Goal: Information Seeking & Learning: Find specific fact

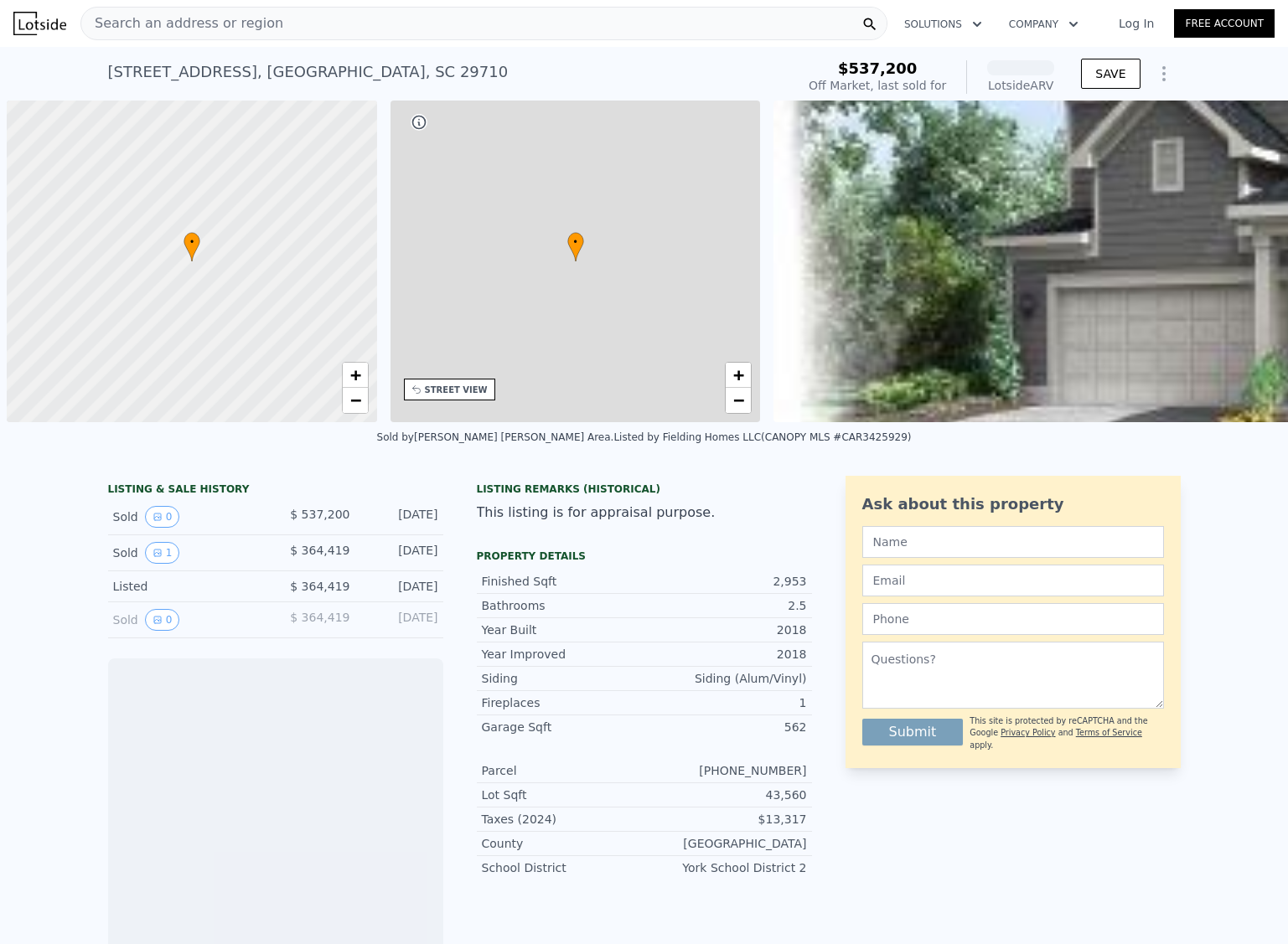
scroll to position [0, 7]
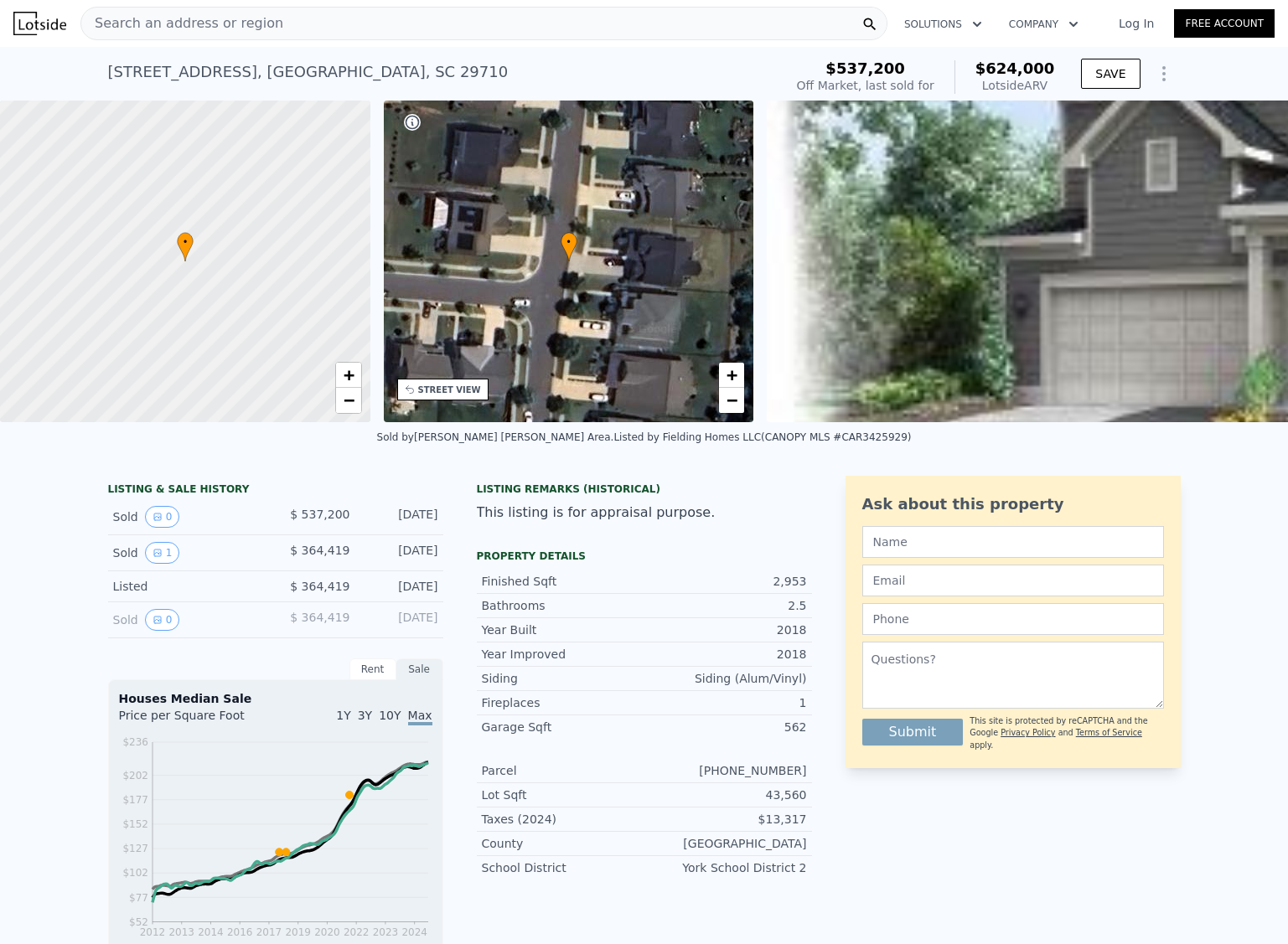
click at [1020, 68] on span "$624,000" at bounding box center [1015, 68] width 80 height 18
click at [998, 64] on span "$624,000" at bounding box center [1015, 68] width 80 height 18
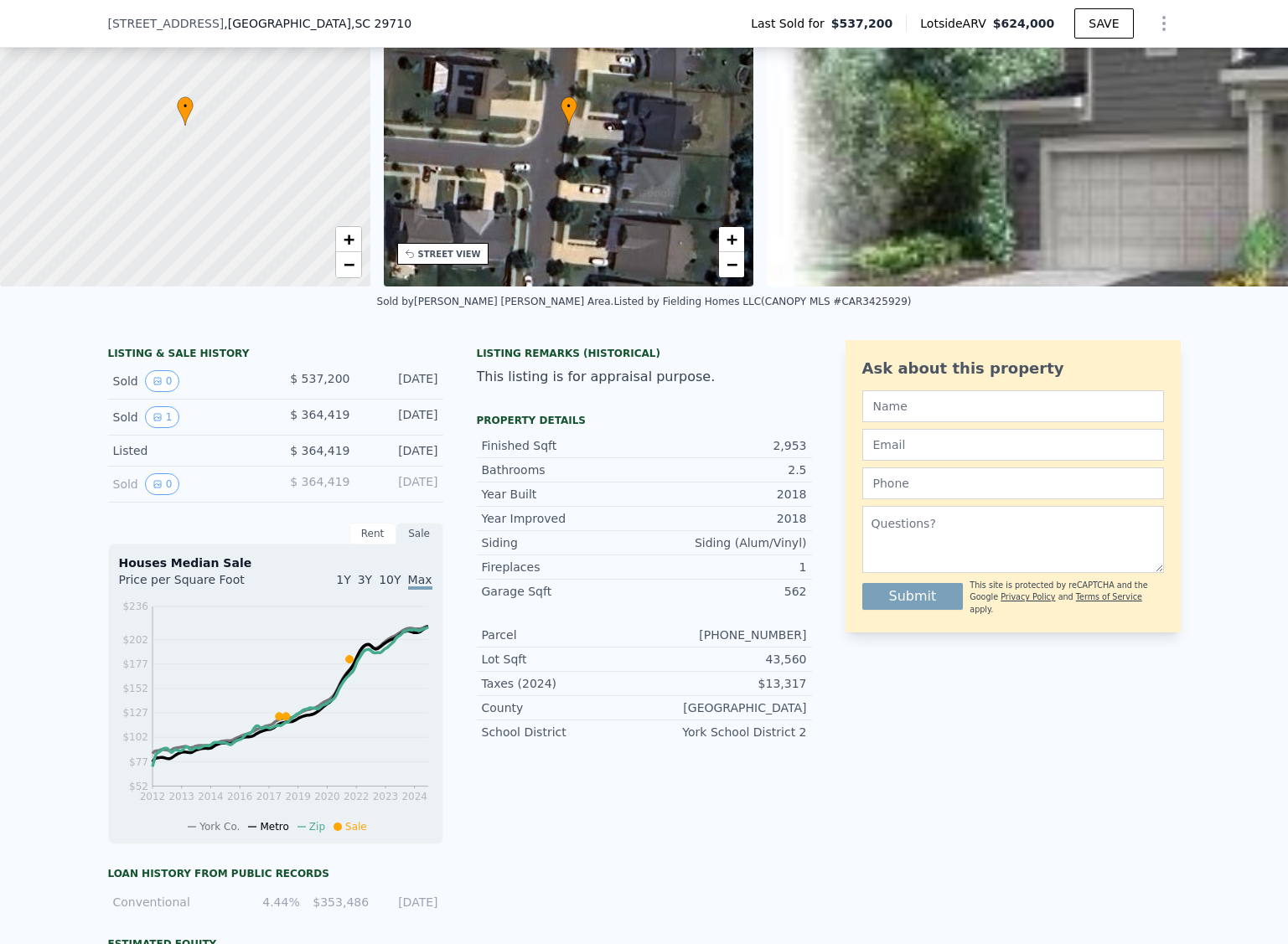
scroll to position [261, 0]
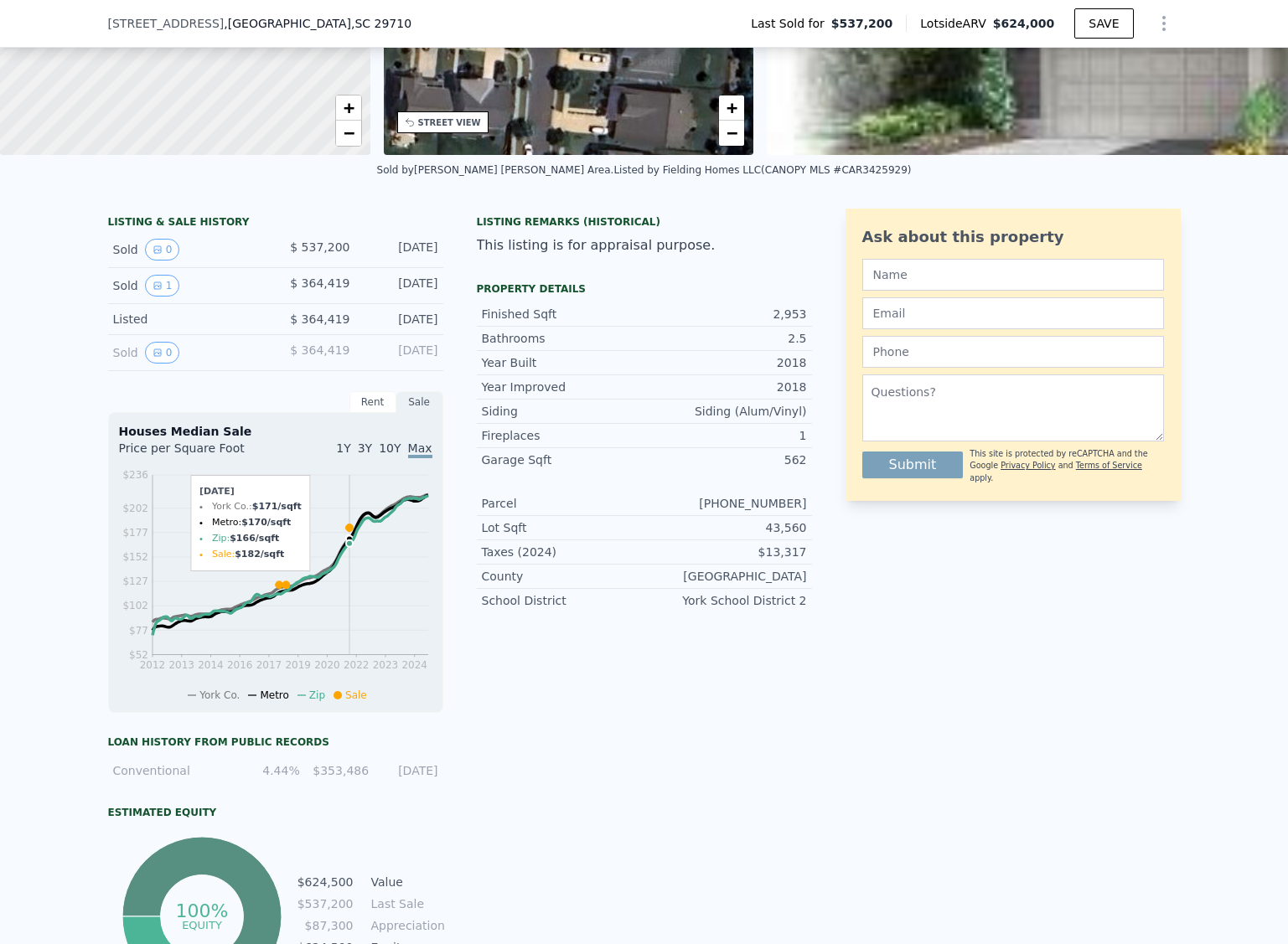
click at [346, 532] on icon at bounding box center [349, 528] width 7 height 7
click at [330, 254] on span "$ 537,200" at bounding box center [319, 247] width 60 height 13
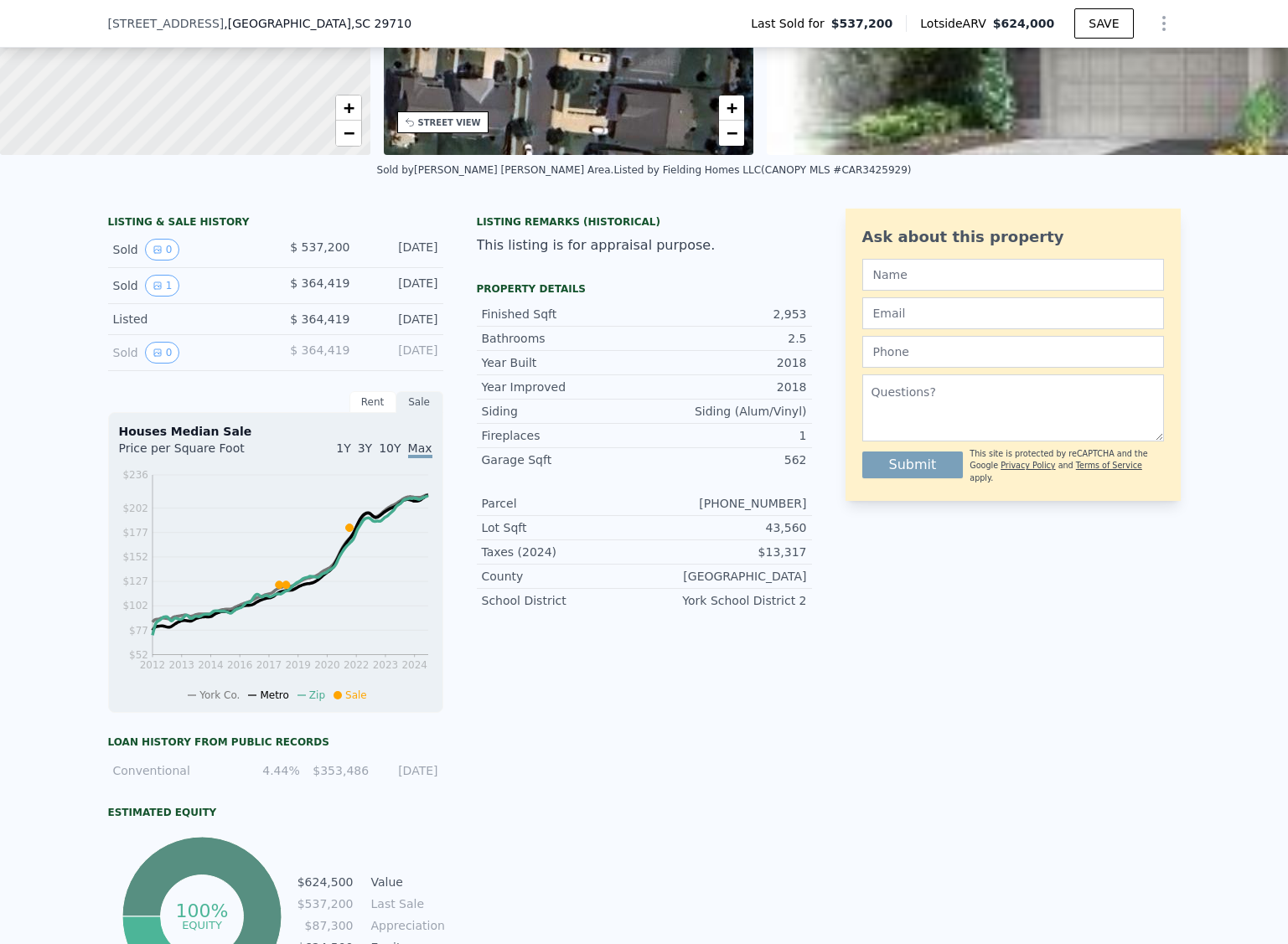
click at [377, 258] on div "[DATE]" at bounding box center [401, 250] width 75 height 22
click at [145, 291] on button "1" at bounding box center [163, 285] width 36 height 22
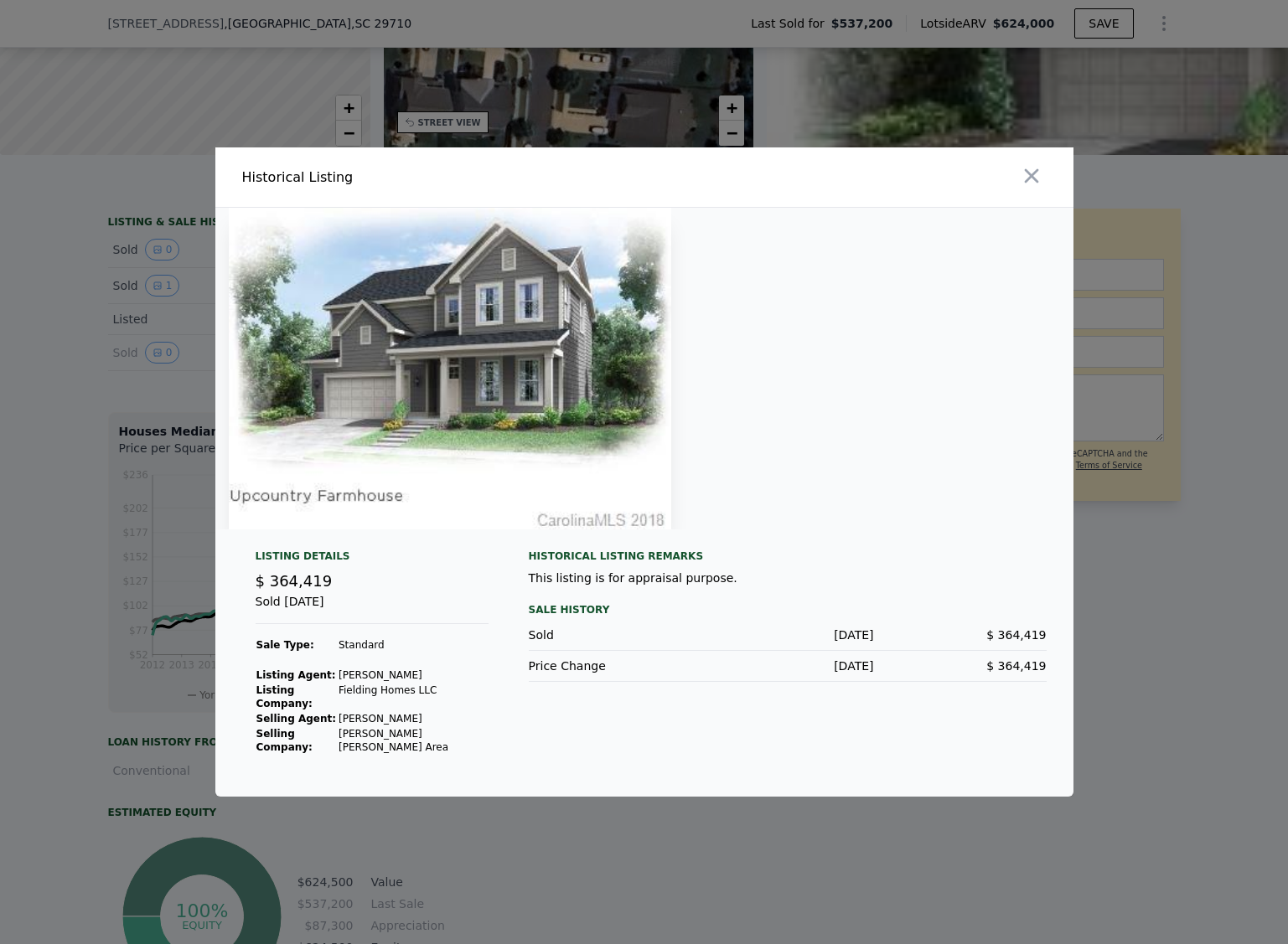
click at [387, 737] on td "[PERSON_NAME] [PERSON_NAME] Area" at bounding box center [413, 741] width 151 height 28
click at [59, 343] on div at bounding box center [644, 472] width 1288 height 944
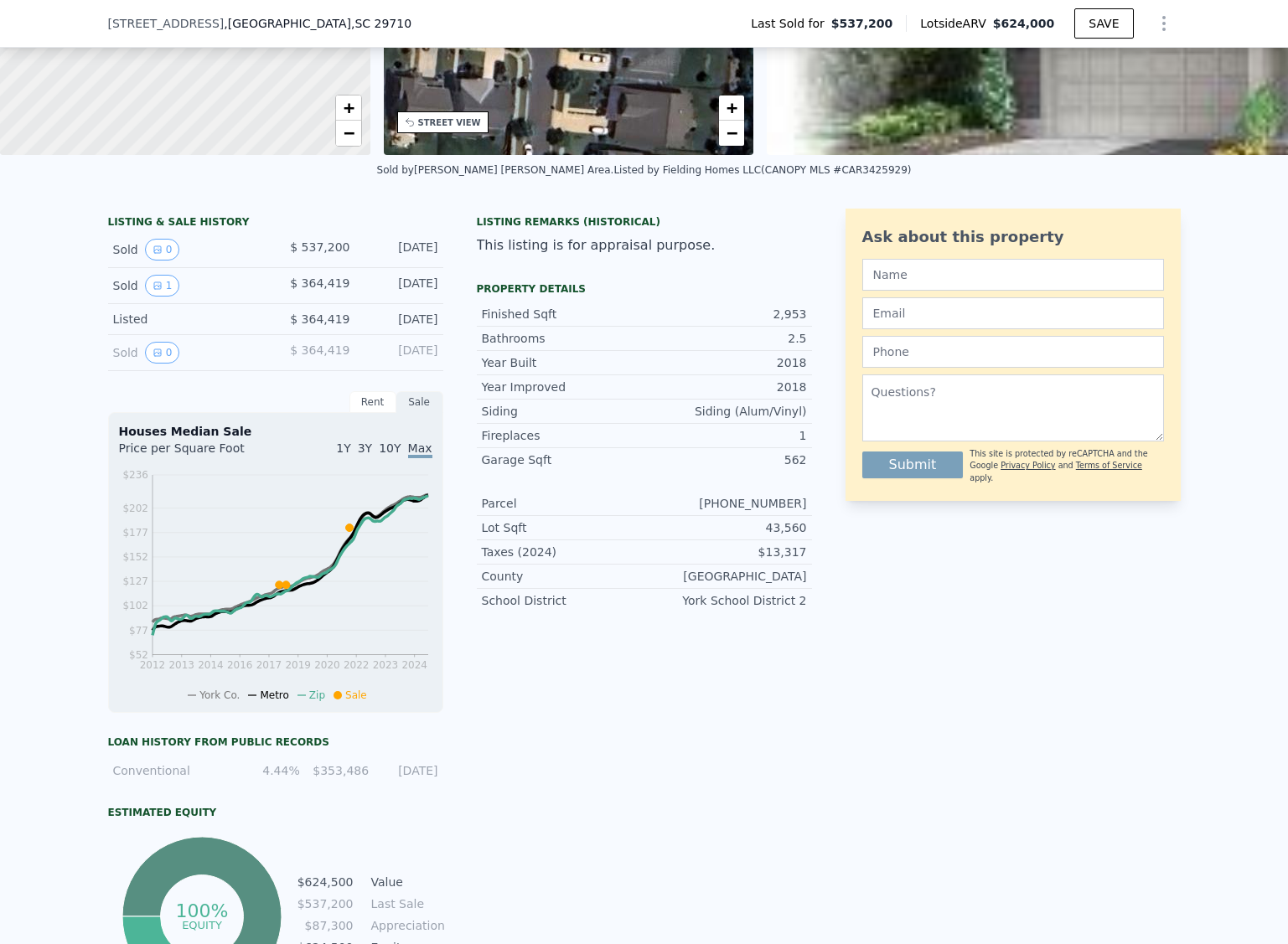
click at [139, 250] on div "Sold 0 $ 537,200 [DATE]" at bounding box center [275, 250] width 335 height 36
click at [145, 255] on button "0" at bounding box center [163, 250] width 36 height 22
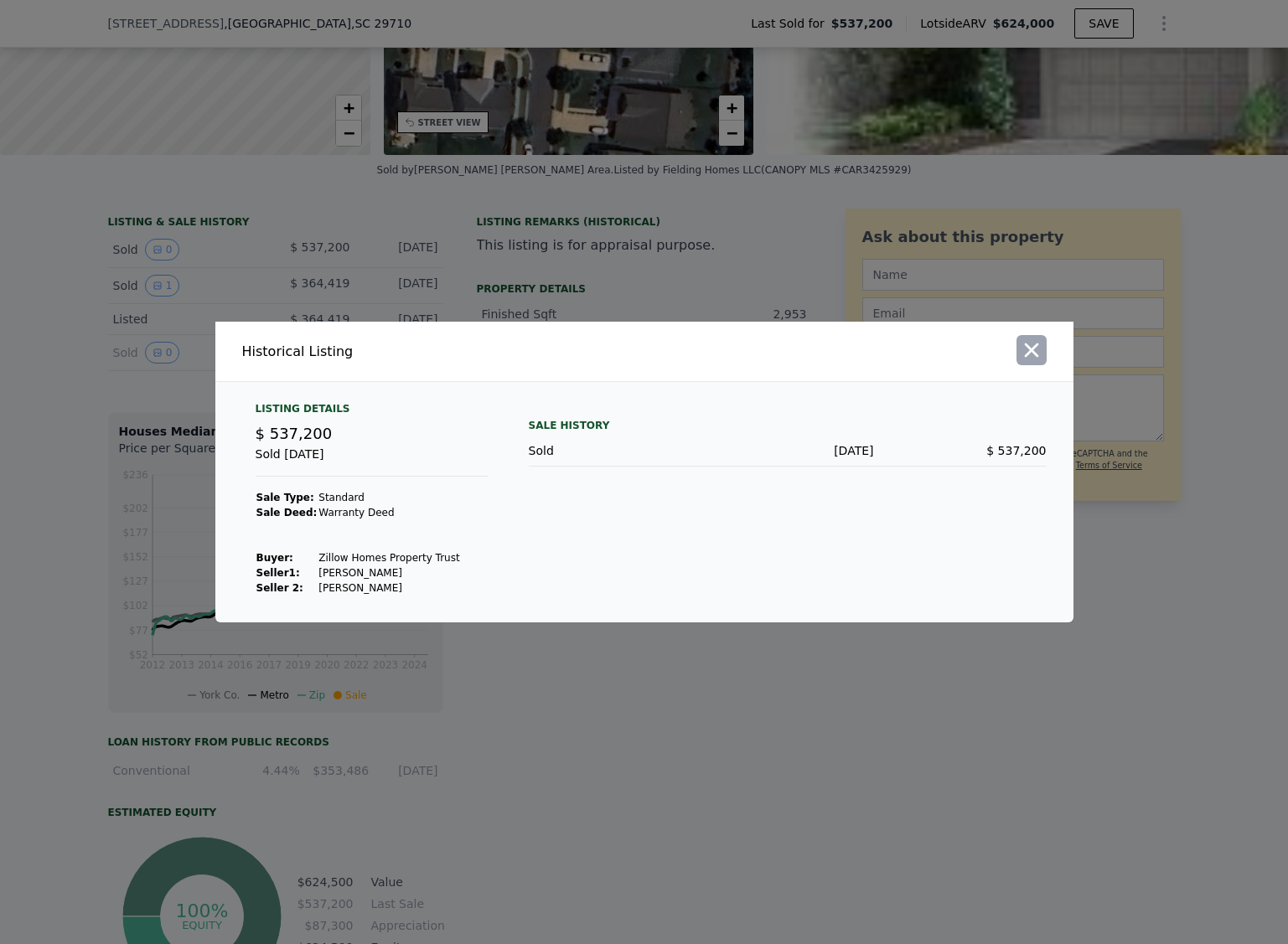
click at [1025, 348] on icon "button" at bounding box center [1031, 350] width 23 height 23
